Goal: Task Accomplishment & Management: Manage account settings

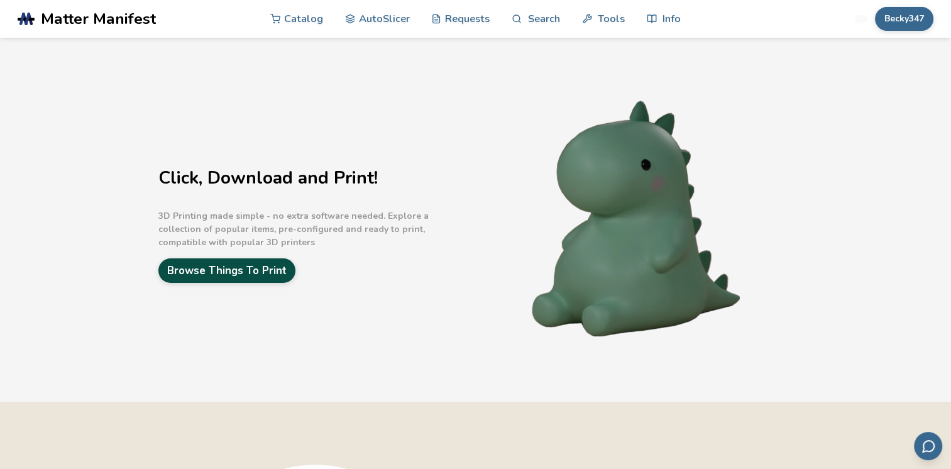
click at [204, 271] on link "Browse Things To Print" at bounding box center [226, 270] width 137 height 25
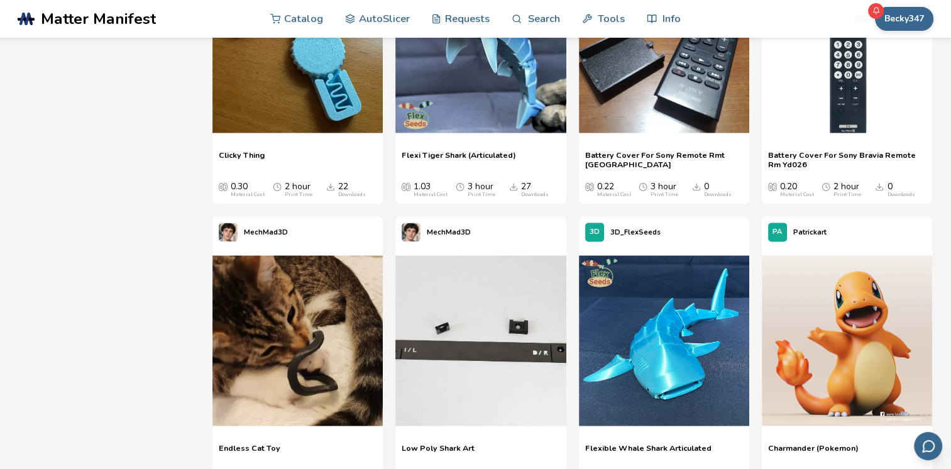
scroll to position [2360, 0]
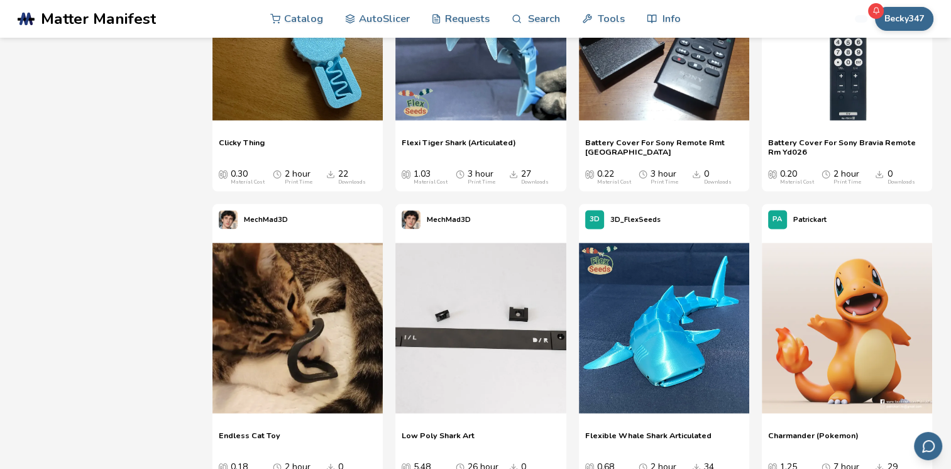
click at [271, 313] on img at bounding box center [297, 328] width 170 height 170
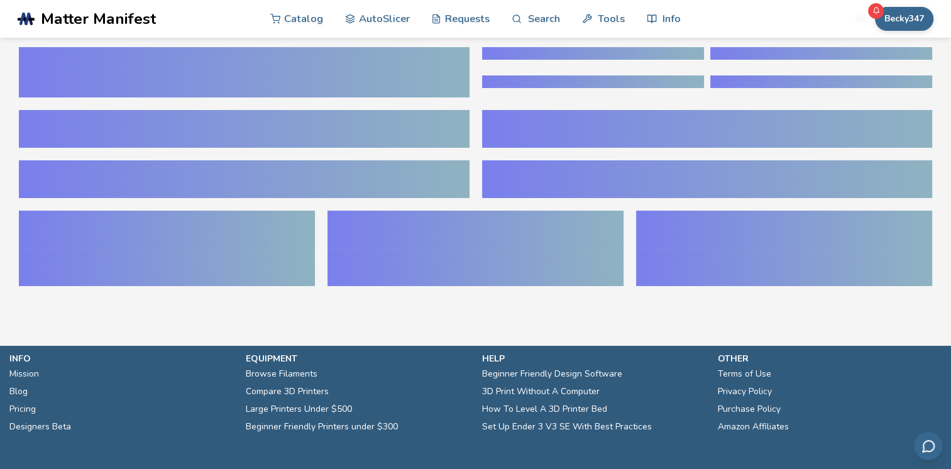
click at [941, 95] on section at bounding box center [475, 173] width 951 height 270
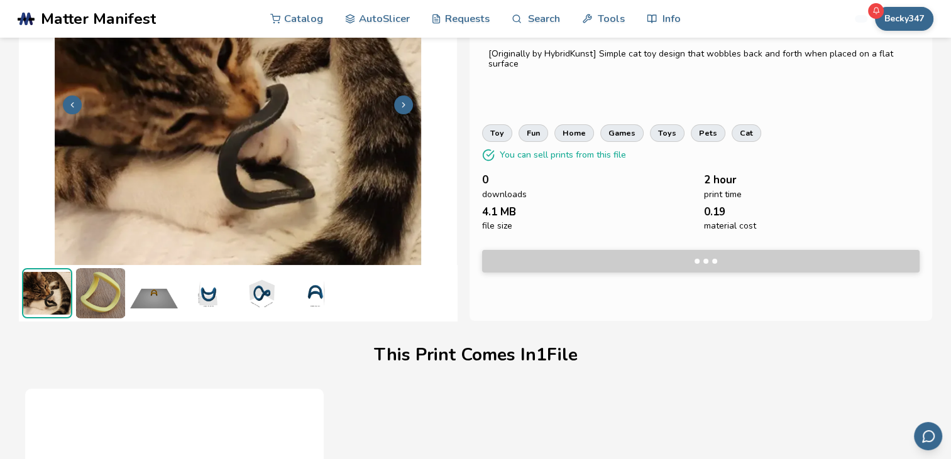
scroll to position [281, 0]
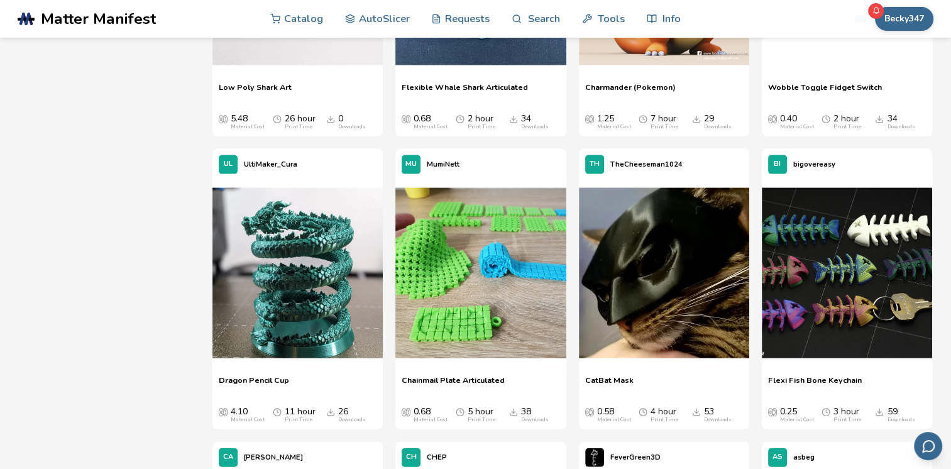
scroll to position [2721, 0]
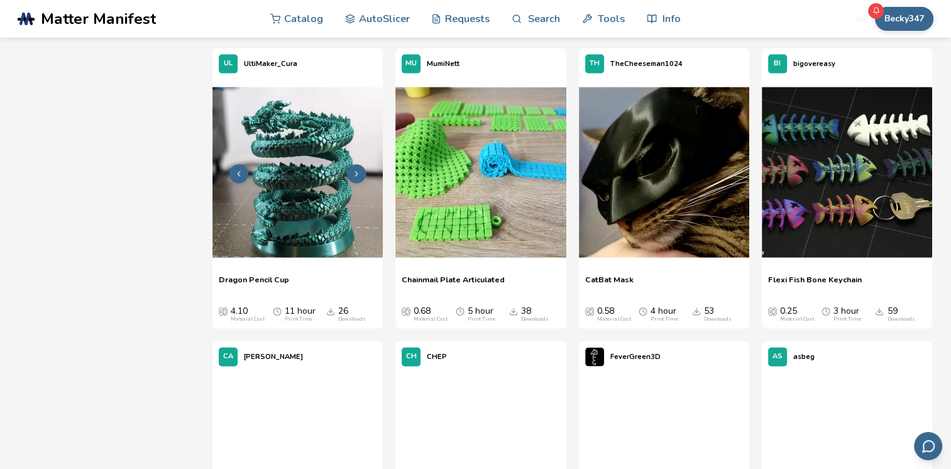
click at [335, 121] on img at bounding box center [297, 172] width 170 height 170
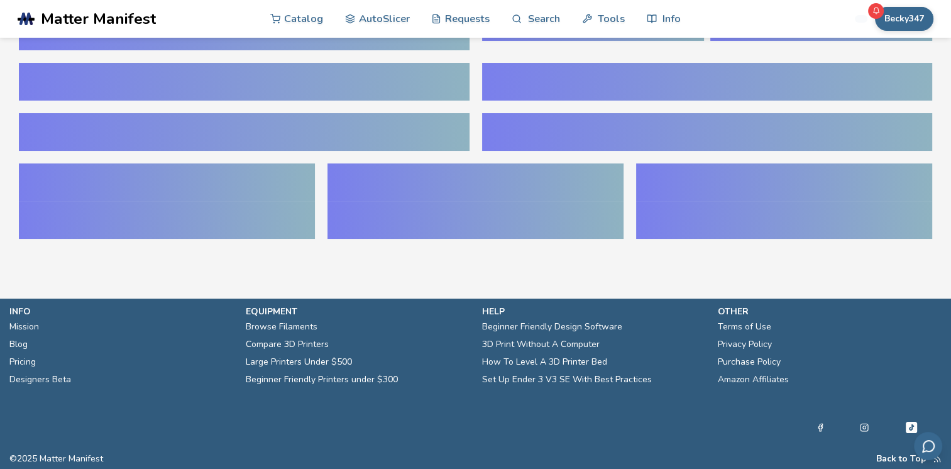
scroll to position [48, 0]
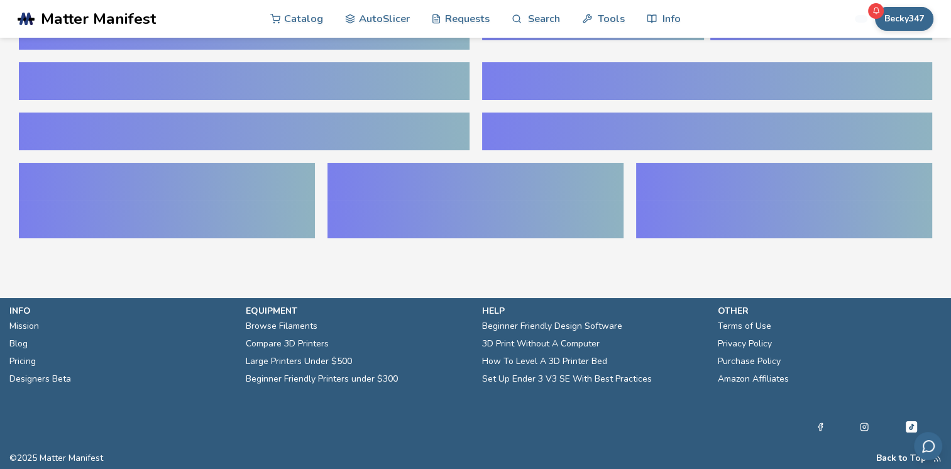
click at [335, 121] on div at bounding box center [244, 131] width 450 height 38
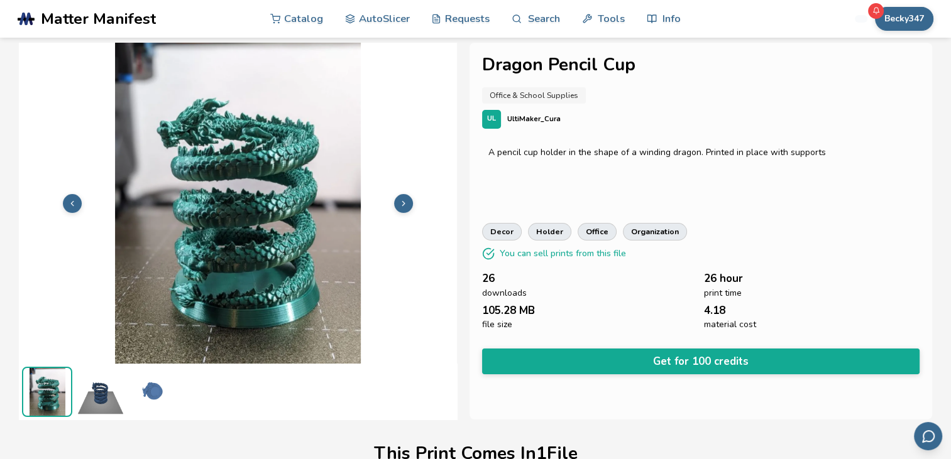
scroll to position [0, 0]
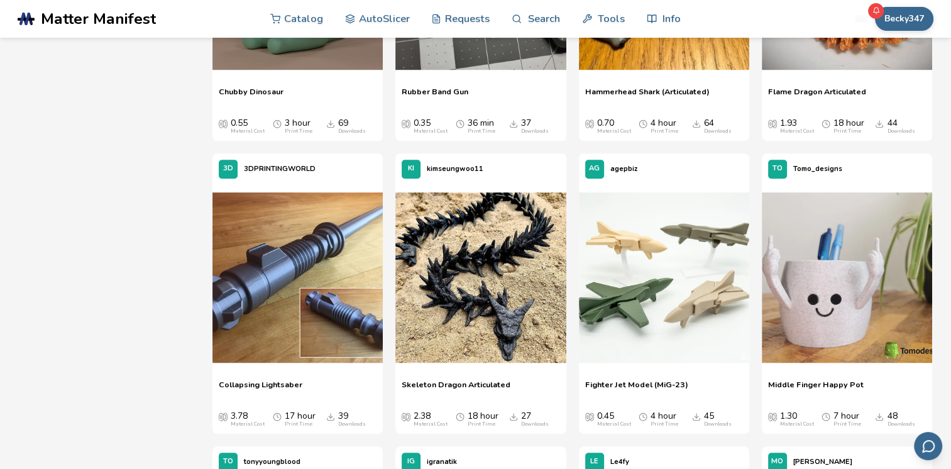
scroll to position [937, 0]
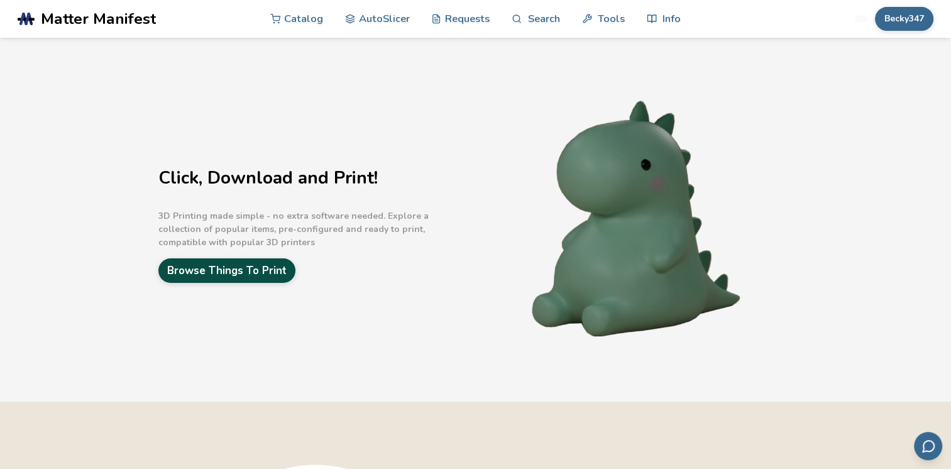
click at [281, 265] on link "Browse Things To Print" at bounding box center [226, 270] width 137 height 25
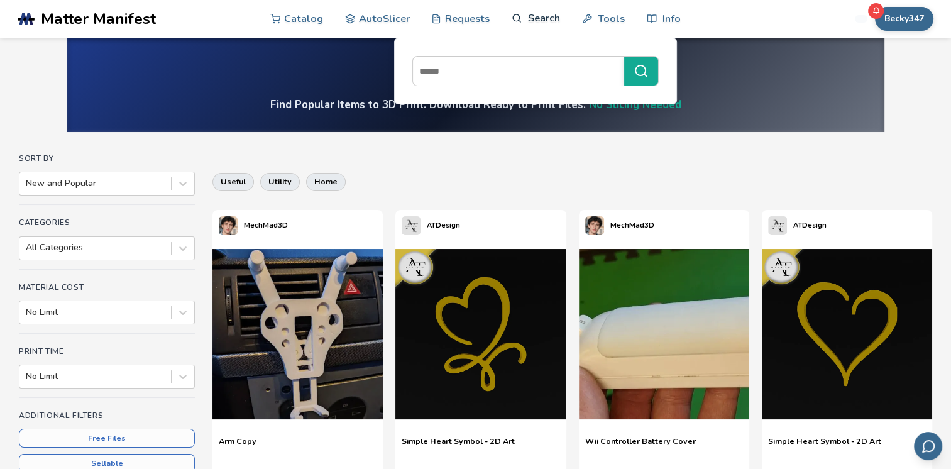
click at [521, 22] on link "Search" at bounding box center [535, 18] width 48 height 38
click at [508, 77] on input at bounding box center [515, 71] width 205 height 23
type input "***"
click at [624, 57] on button "***" at bounding box center [641, 71] width 34 height 29
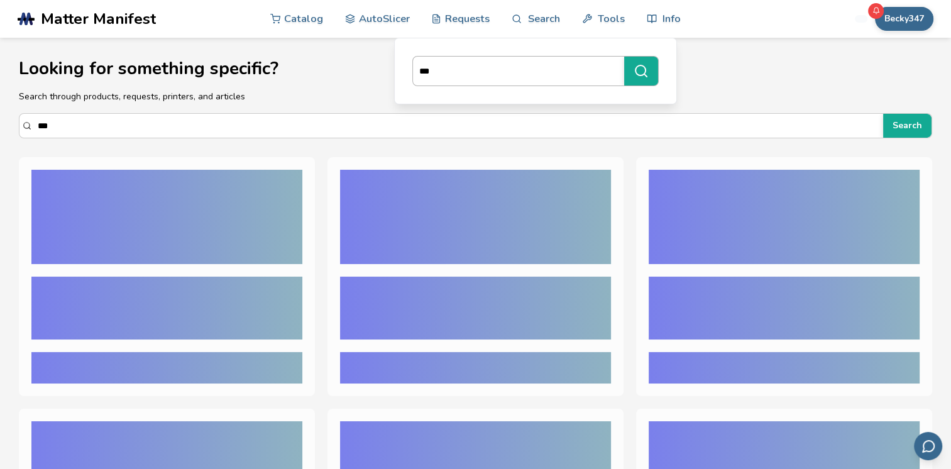
click at [512, 77] on input "***" at bounding box center [515, 71] width 205 height 23
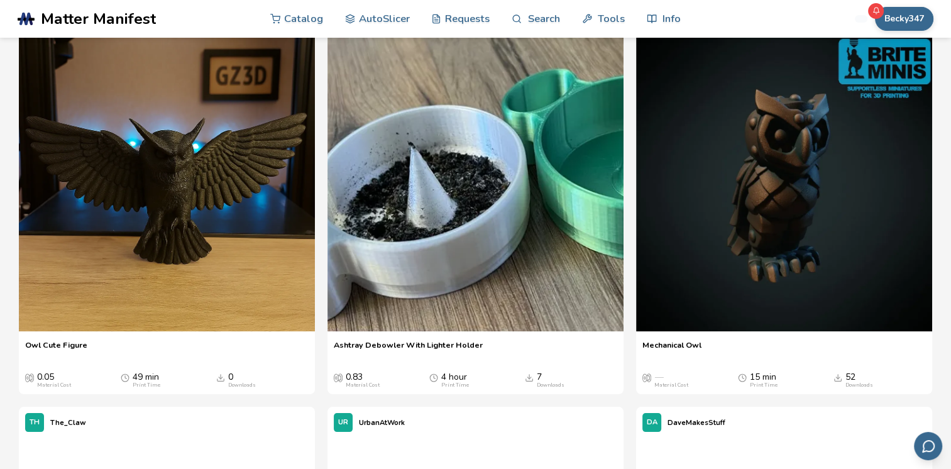
scroll to position [176, 0]
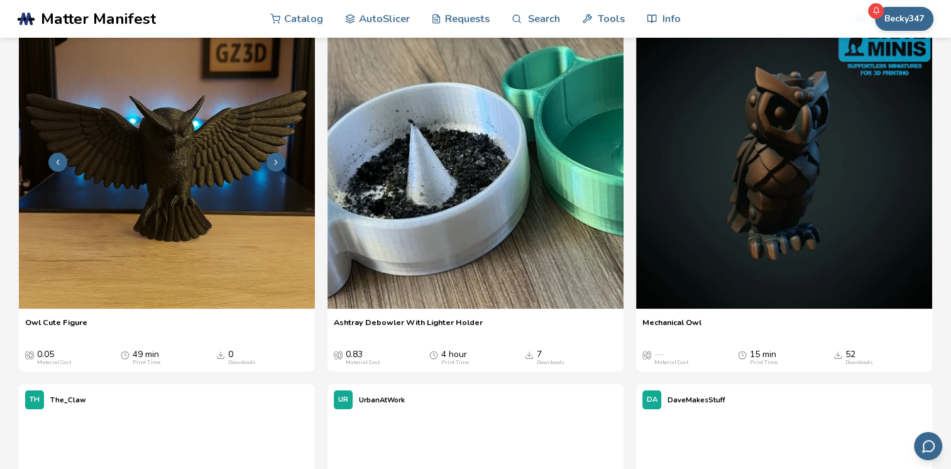
click at [199, 237] on img at bounding box center [167, 161] width 296 height 296
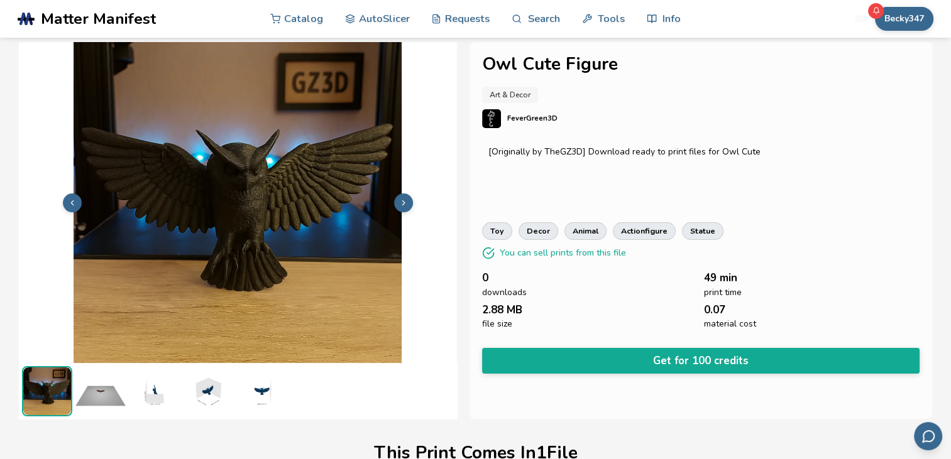
scroll to position [4, 0]
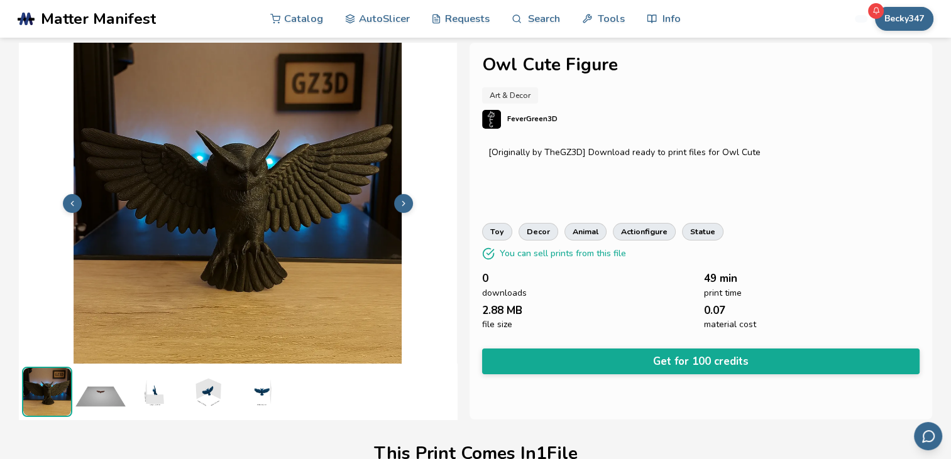
drag, startPoint x: 612, startPoint y: 360, endPoint x: 601, endPoint y: 361, distance: 11.3
click at [601, 361] on button "Get for 100 credits" at bounding box center [700, 362] width 437 height 26
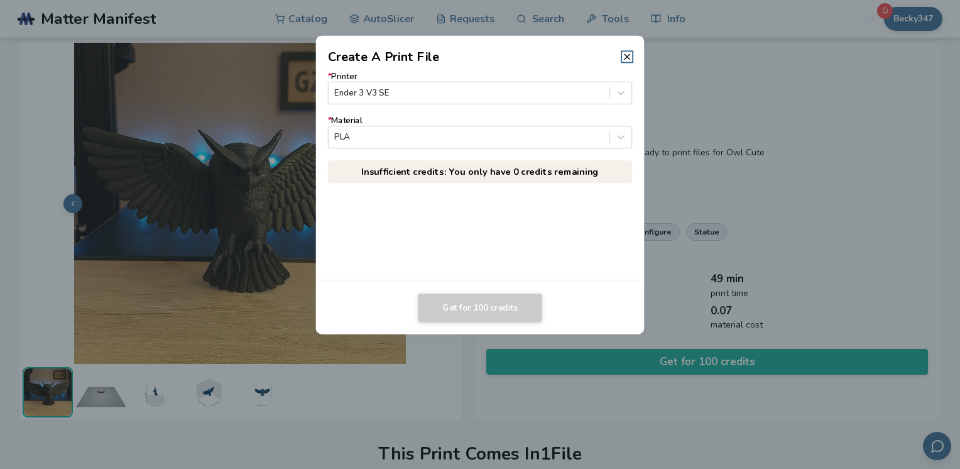
click at [898, 195] on dialog "Create A Print File * Printer Ender 3 V3 SE * Material PLA Insufficient credits…" at bounding box center [480, 234] width 912 height 445
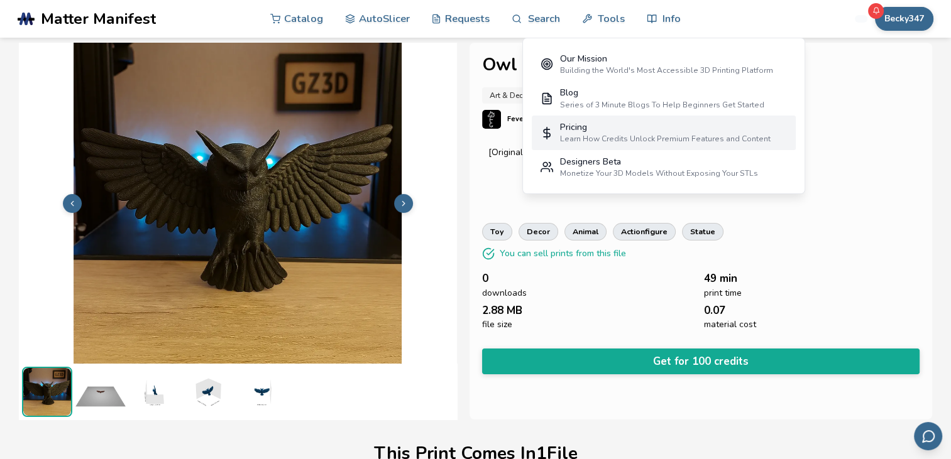
click at [625, 135] on div "Learn How Credits Unlock Premium Features and Content" at bounding box center [664, 138] width 210 height 9
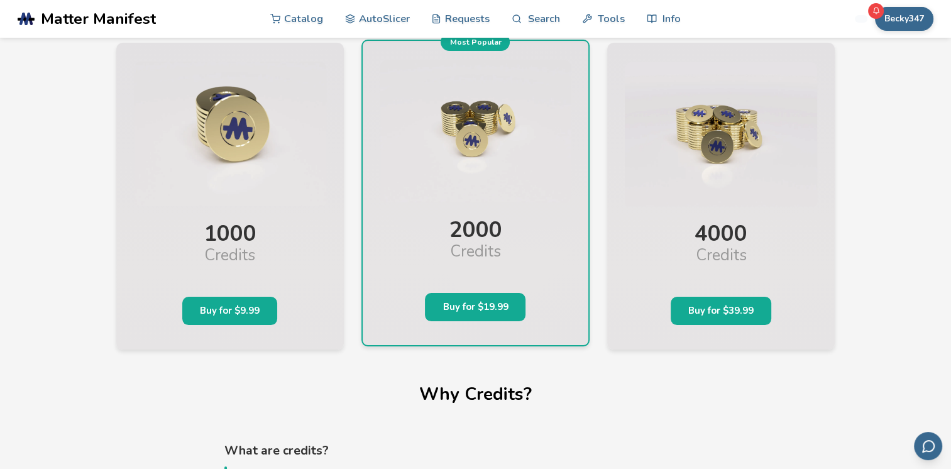
scroll to position [50, 0]
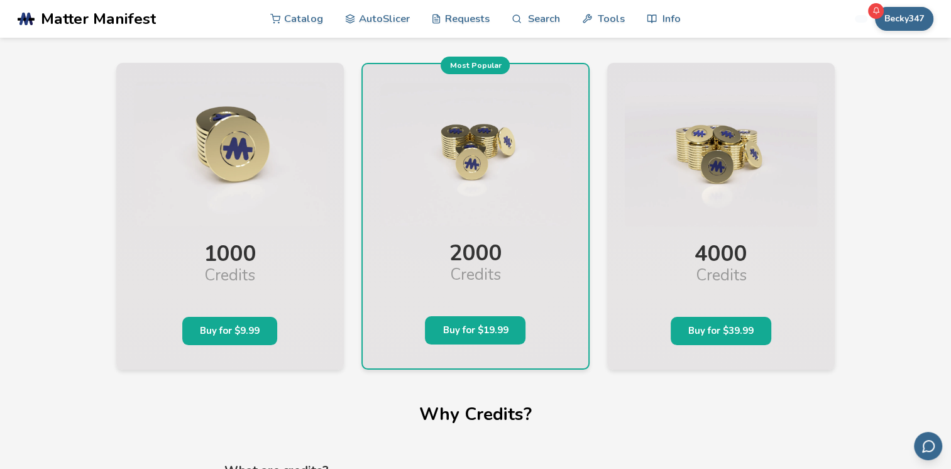
drag, startPoint x: 23, startPoint y: 381, endPoint x: 146, endPoint y: 381, distance: 123.1
click at [879, 12] on icon at bounding box center [875, 11] width 8 height 8
click at [898, 11] on button "Becky347" at bounding box center [904, 19] width 58 height 24
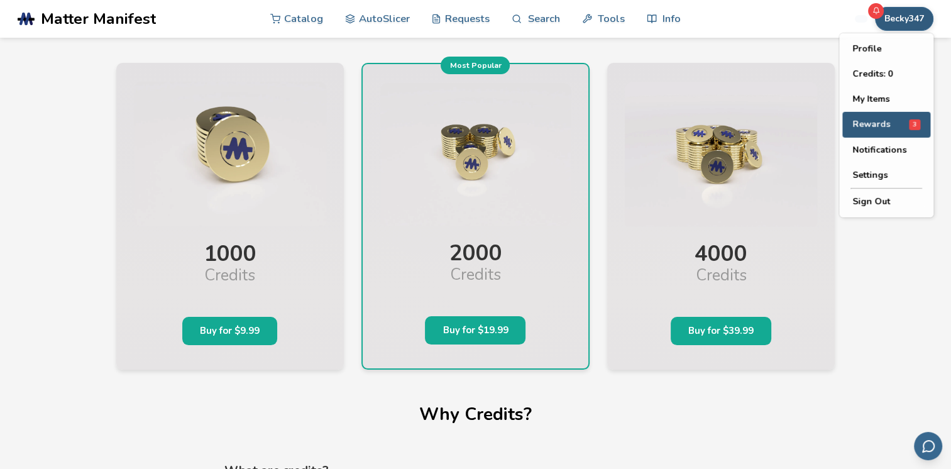
click at [872, 114] on button "Rewards 3" at bounding box center [886, 125] width 88 height 26
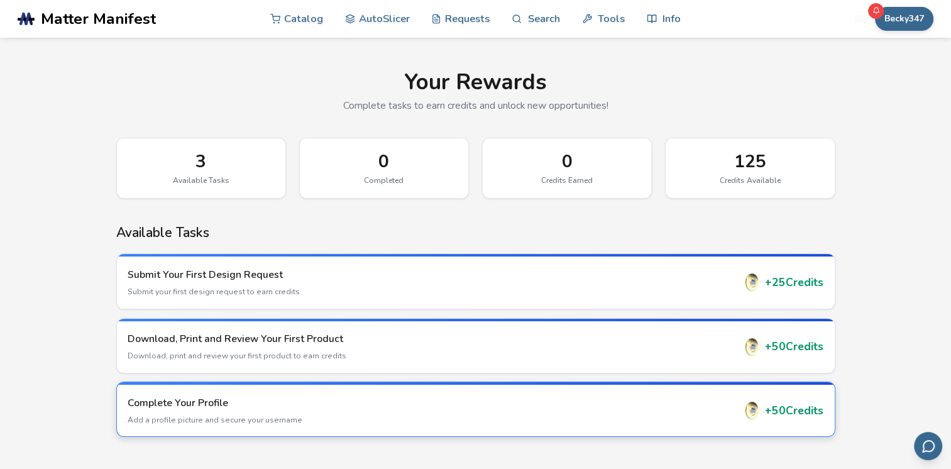
click at [183, 402] on h3 "Complete Your Profile" at bounding box center [431, 403] width 606 height 14
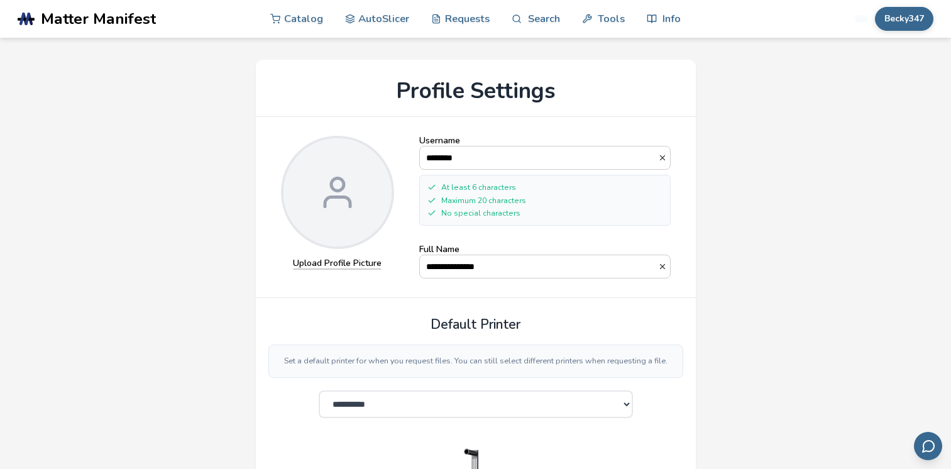
select select "**********"
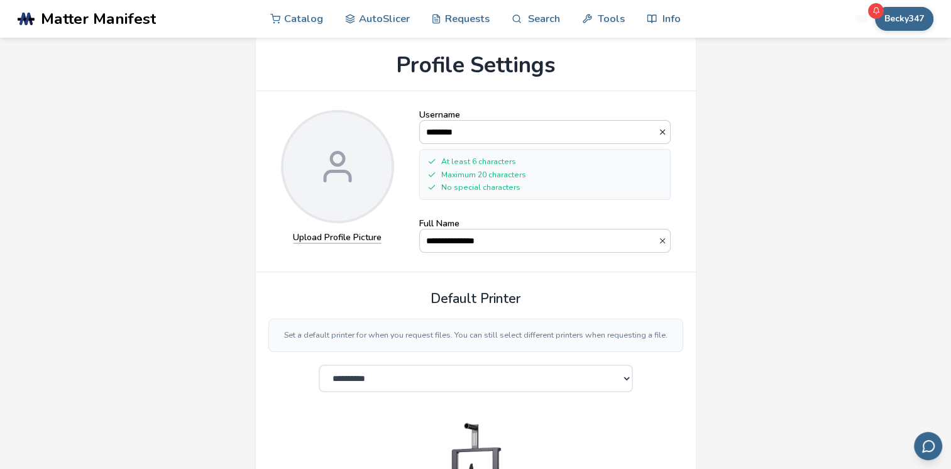
scroll to position [25, 0]
click at [352, 243] on label "Upload Profile Picture" at bounding box center [337, 238] width 89 height 11
click at [0, 0] on input "Upload Profile Picture" at bounding box center [0, 0] width 0 height 0
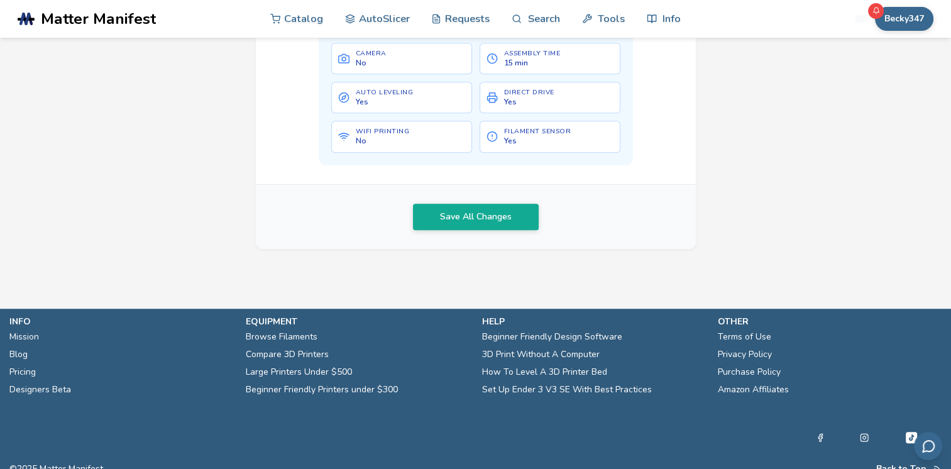
scroll to position [797, 0]
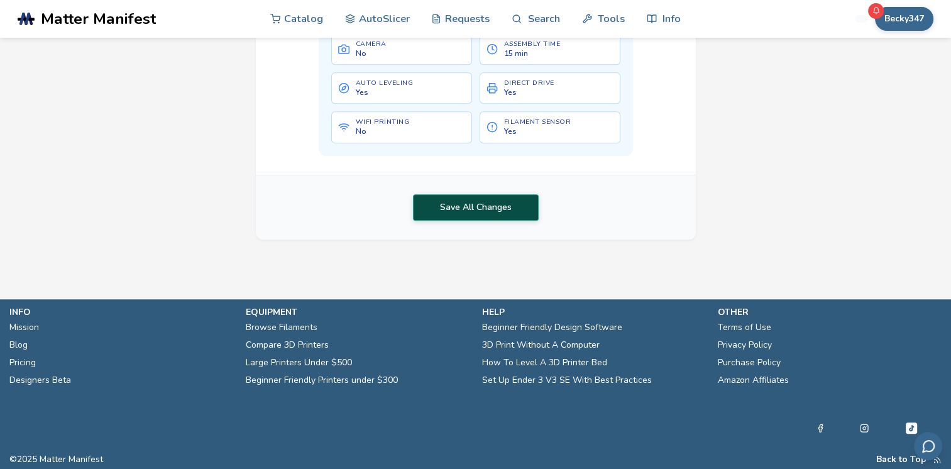
click at [487, 201] on button "Save All Changes" at bounding box center [476, 207] width 126 height 26
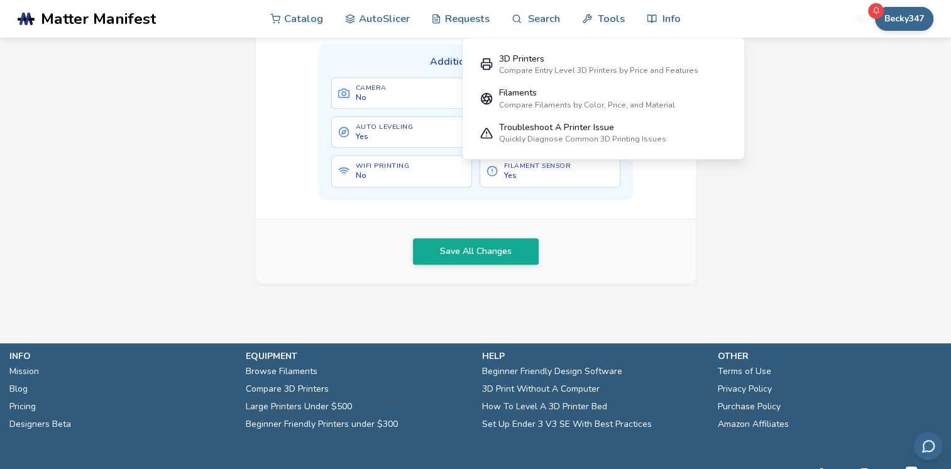
click at [631, 23] on nav "Catalog AutoSlicer Requests Search Tools 3D Printers Compare Entry Level 3D Pri…" at bounding box center [475, 19] width 410 height 38
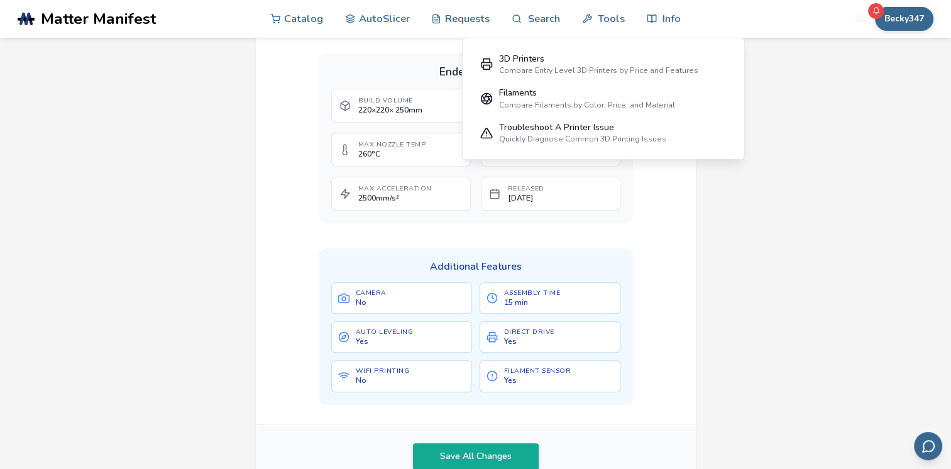
scroll to position [545, 0]
click at [847, 174] on div "**********" at bounding box center [475, 2] width 913 height 1001
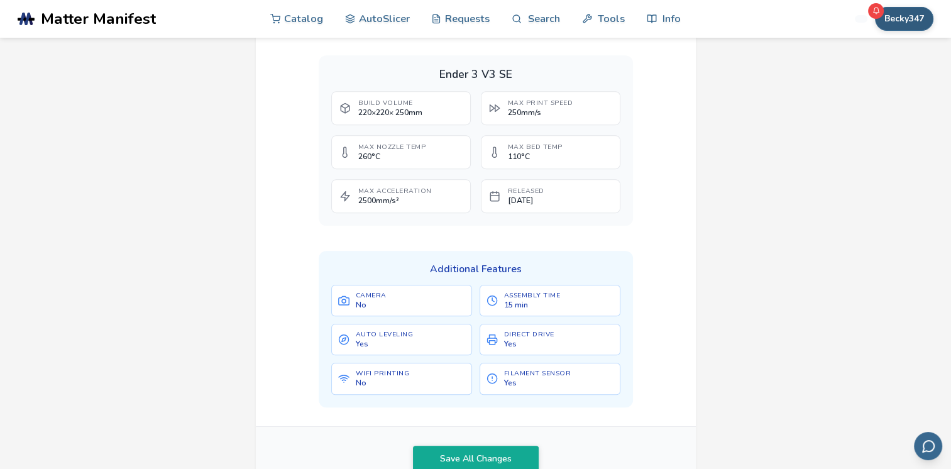
click at [886, 28] on button "Becky347" at bounding box center [904, 19] width 58 height 24
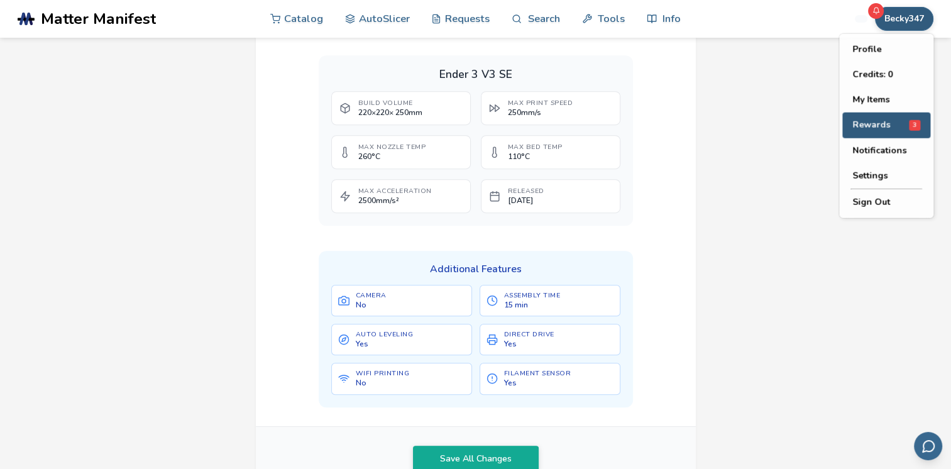
click at [880, 117] on button "Rewards 3" at bounding box center [886, 125] width 88 height 26
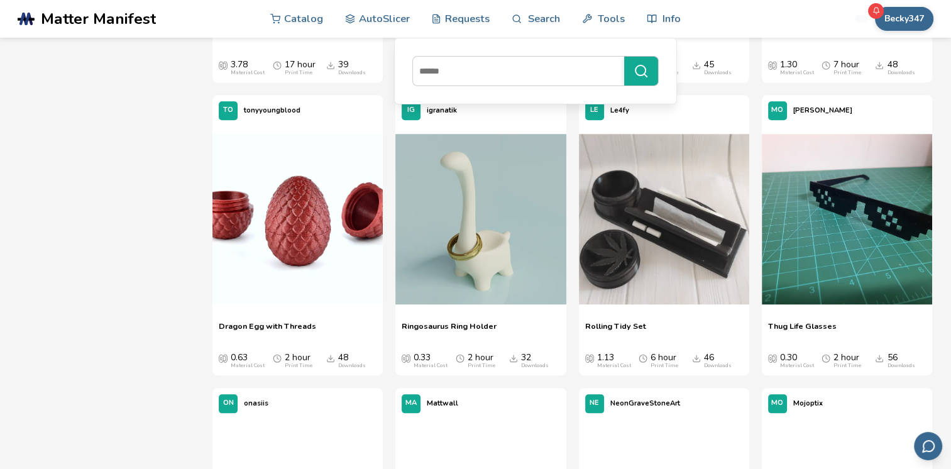
scroll to position [1263, 0]
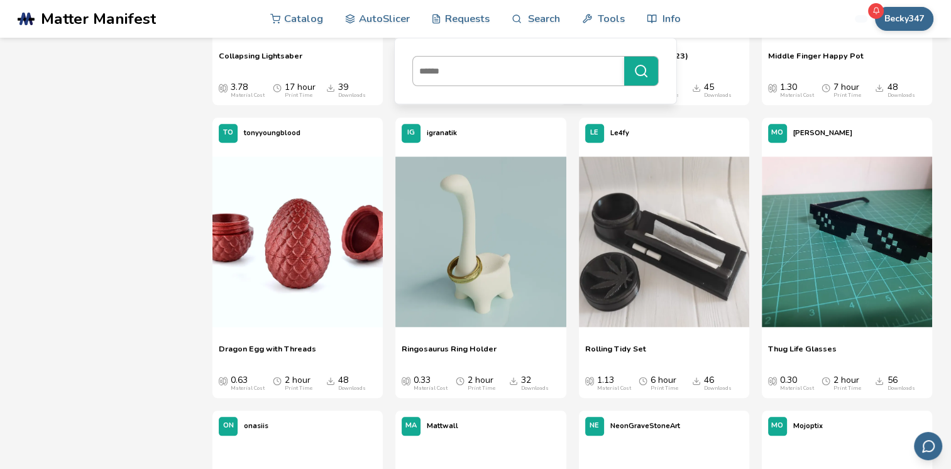
click at [461, 58] on div at bounding box center [535, 71] width 246 height 30
click at [461, 60] on input at bounding box center [515, 71] width 205 height 23
click at [459, 70] on input at bounding box center [515, 71] width 205 height 23
type input "***"
click at [537, 16] on link "Search" at bounding box center [535, 18] width 48 height 38
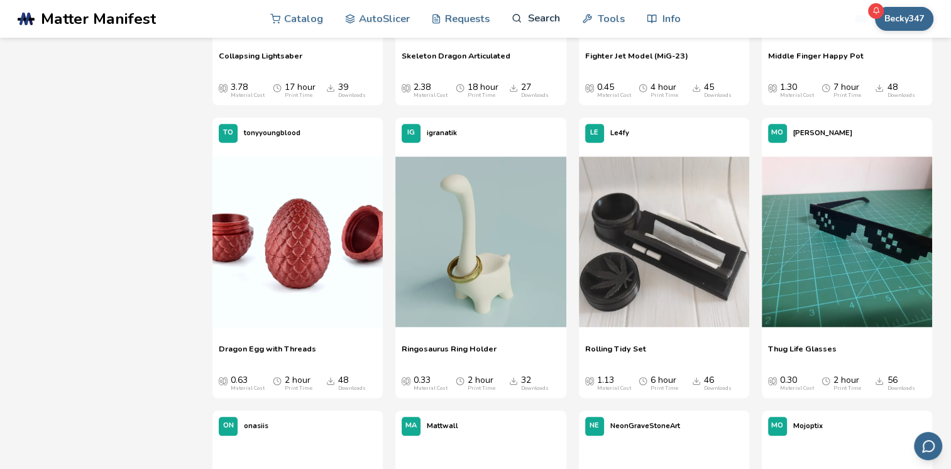
click at [537, 25] on link "Search" at bounding box center [535, 18] width 48 height 38
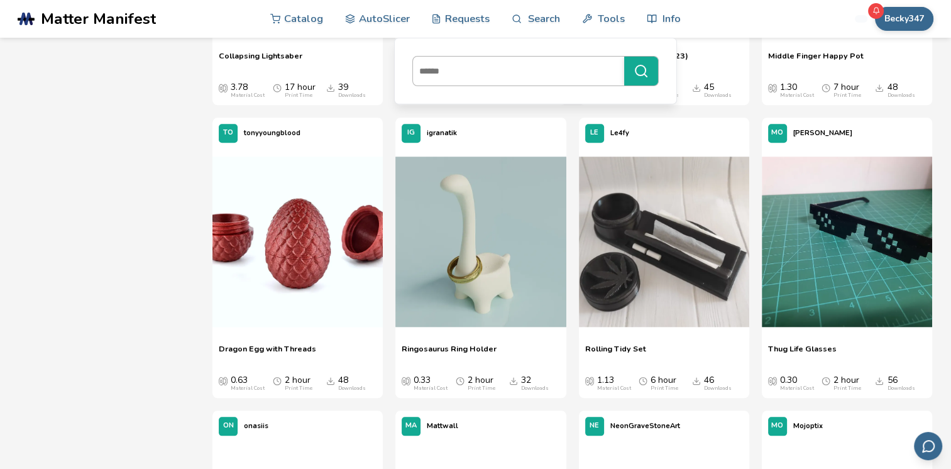
click at [528, 72] on input at bounding box center [515, 71] width 205 height 23
type input "***"
click at [651, 72] on button "***" at bounding box center [641, 71] width 34 height 29
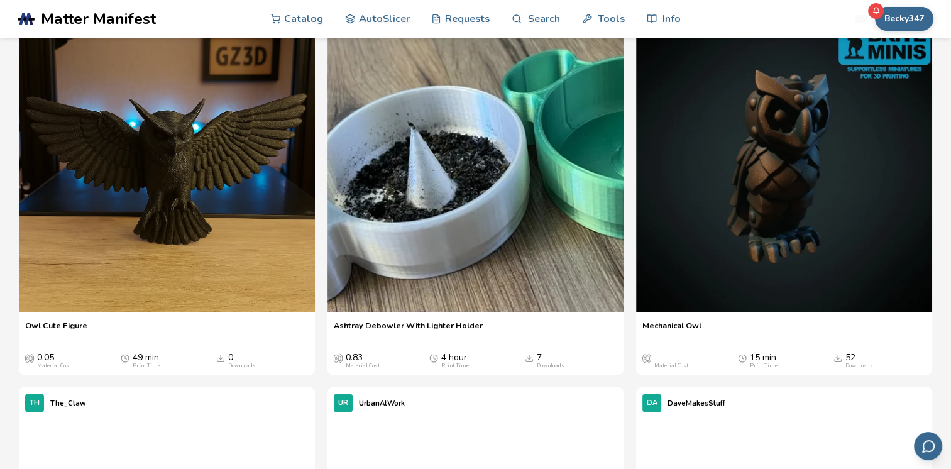
scroll to position [176, 0]
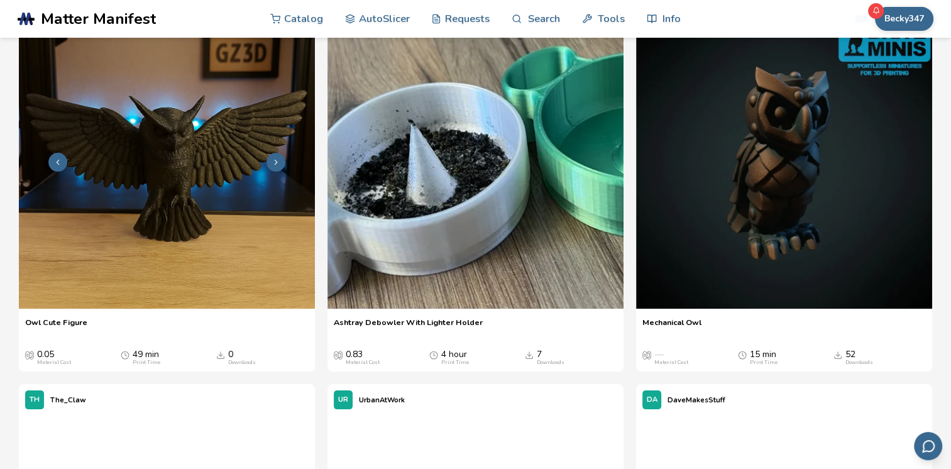
click at [171, 225] on img at bounding box center [167, 161] width 296 height 296
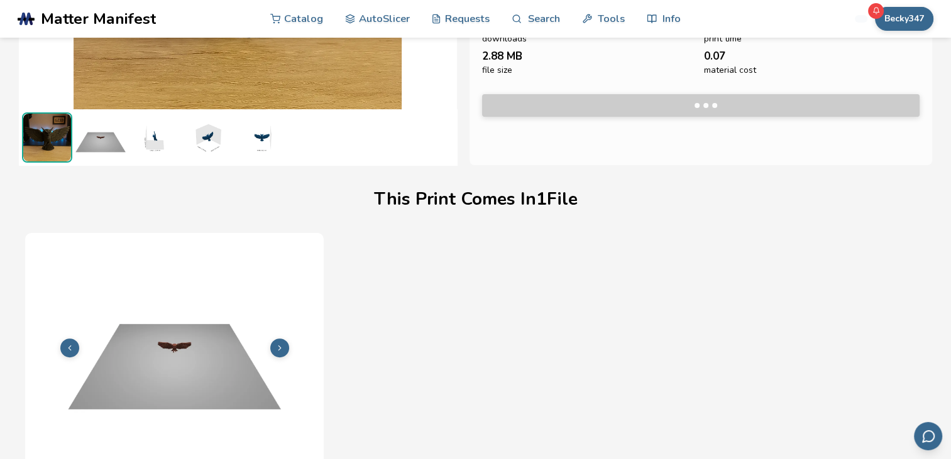
scroll to position [281, 0]
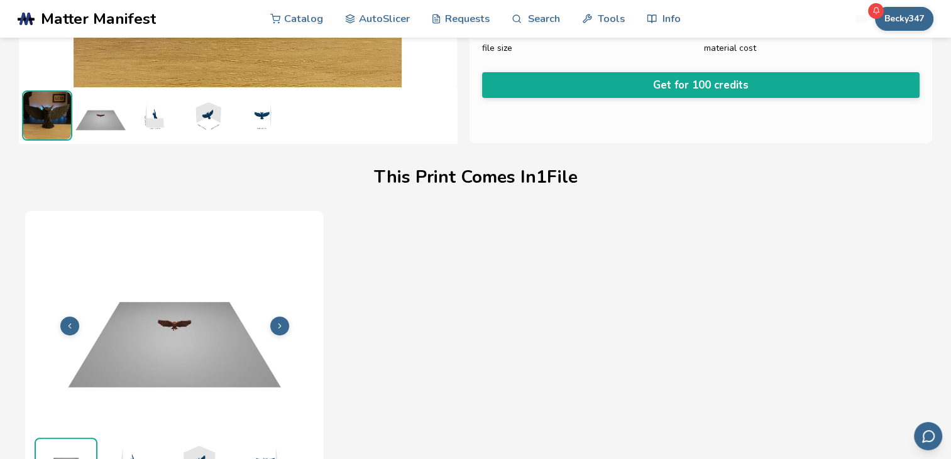
drag, startPoint x: 308, startPoint y: 239, endPoint x: 540, endPoint y: 240, distance: 232.5
click at [540, 240] on div "File 1 of 1 Print Time 49m Material Cost 0.07 File Size 2.88 MB" at bounding box center [475, 386] width 900 height 351
click at [558, 237] on div "File 1 of 1 Print Time 49m Material Cost 0.07 File Size 2.88 MB" at bounding box center [475, 386] width 900 height 351
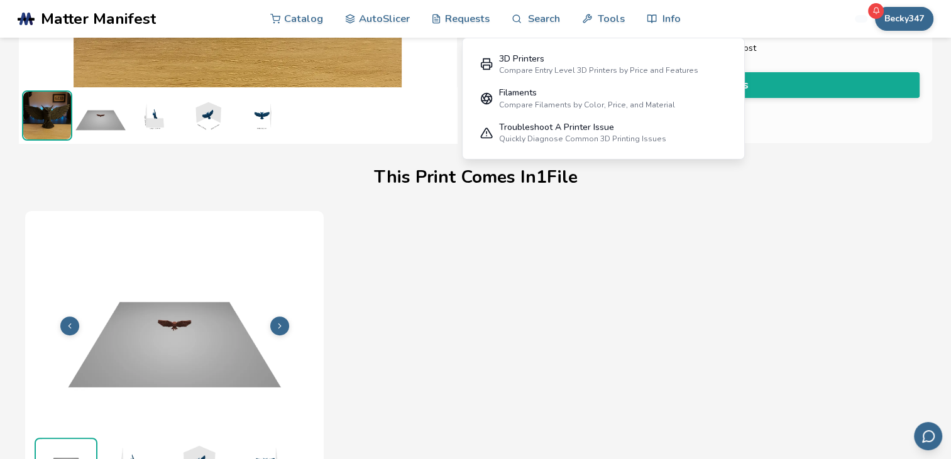
click at [576, 292] on div "File 1 of 1 Print Time 49m Material Cost 0.07 File Size 2.88 MB" at bounding box center [475, 386] width 900 height 351
